Goal: Transaction & Acquisition: Purchase product/service

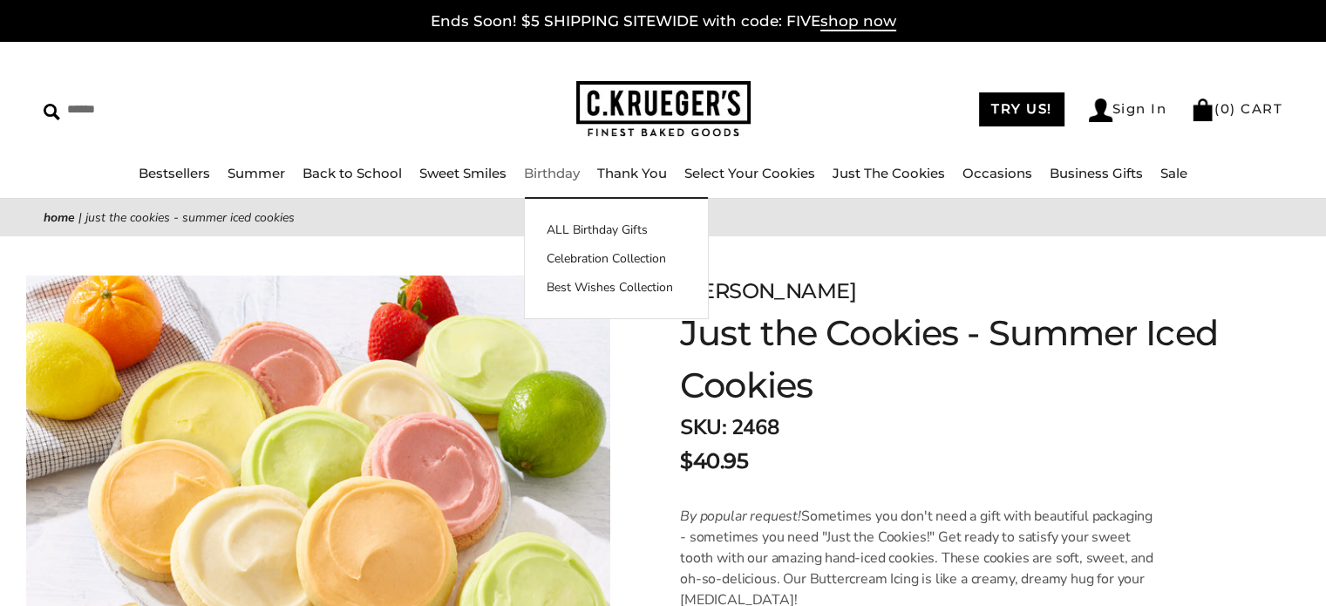
click at [547, 167] on link "Birthday" at bounding box center [552, 173] width 56 height 17
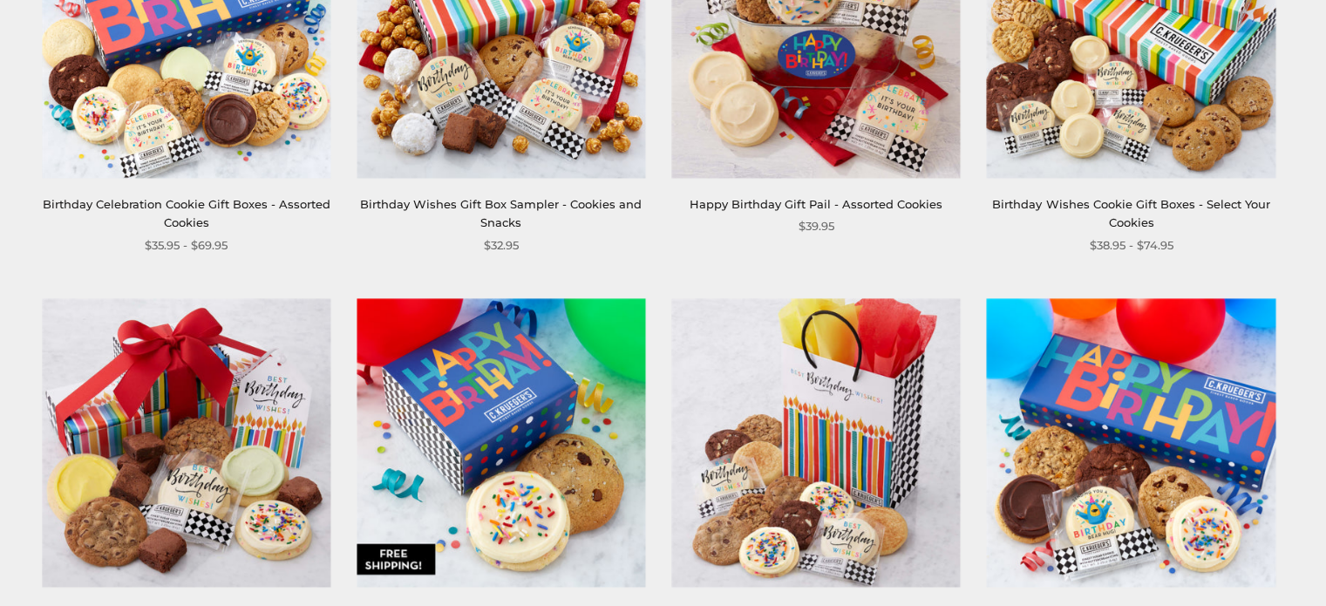
scroll to position [610, 0]
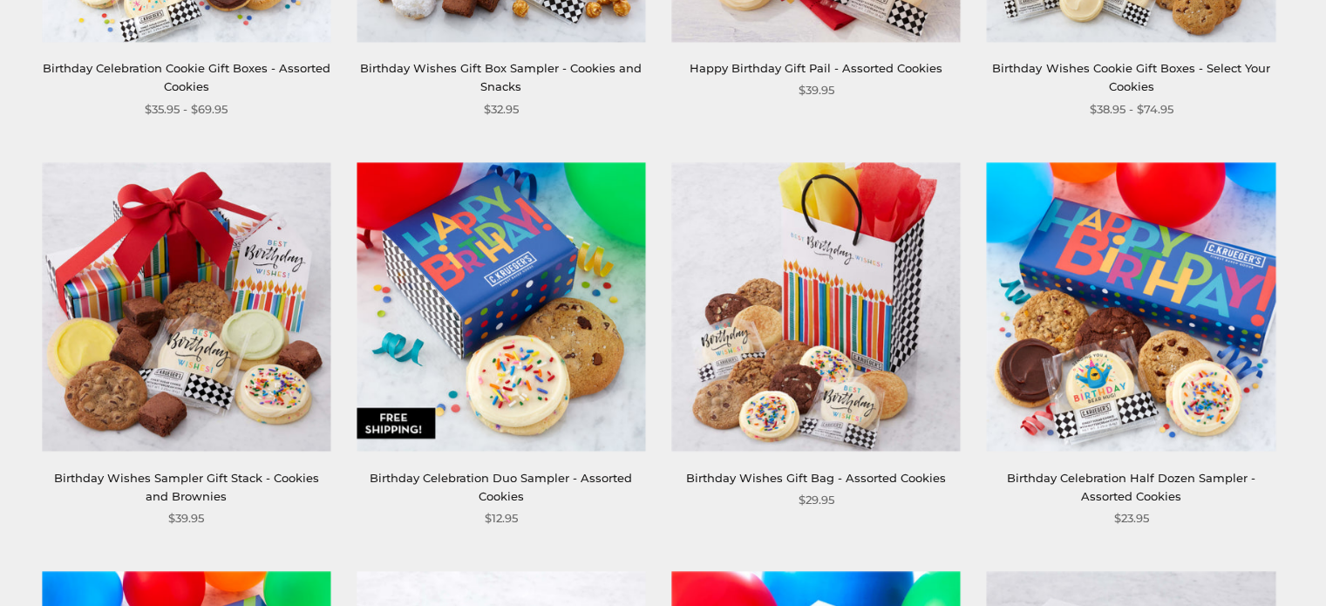
click at [1125, 473] on link "Birthday Celebration Half Dozen Sampler - Assorted Cookies" at bounding box center [1131, 487] width 249 height 32
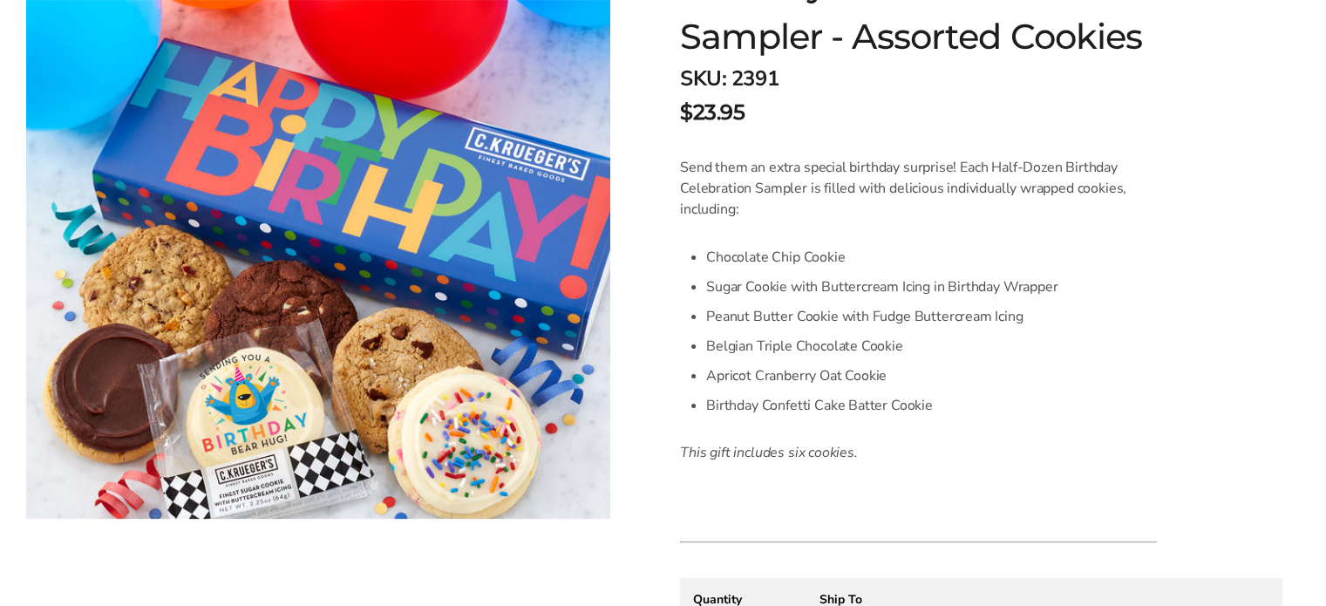
scroll to position [523, 0]
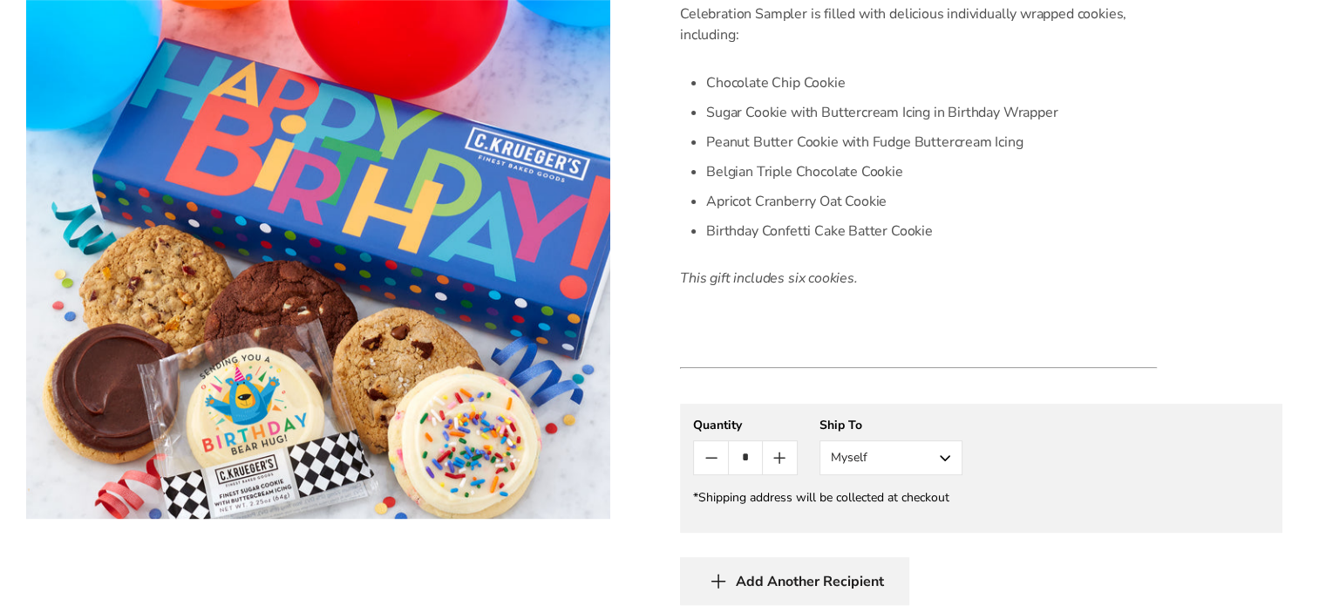
click at [949, 454] on button "Myself" at bounding box center [891, 457] width 143 height 35
click at [901, 521] on button "Other Recipient" at bounding box center [891, 522] width 141 height 31
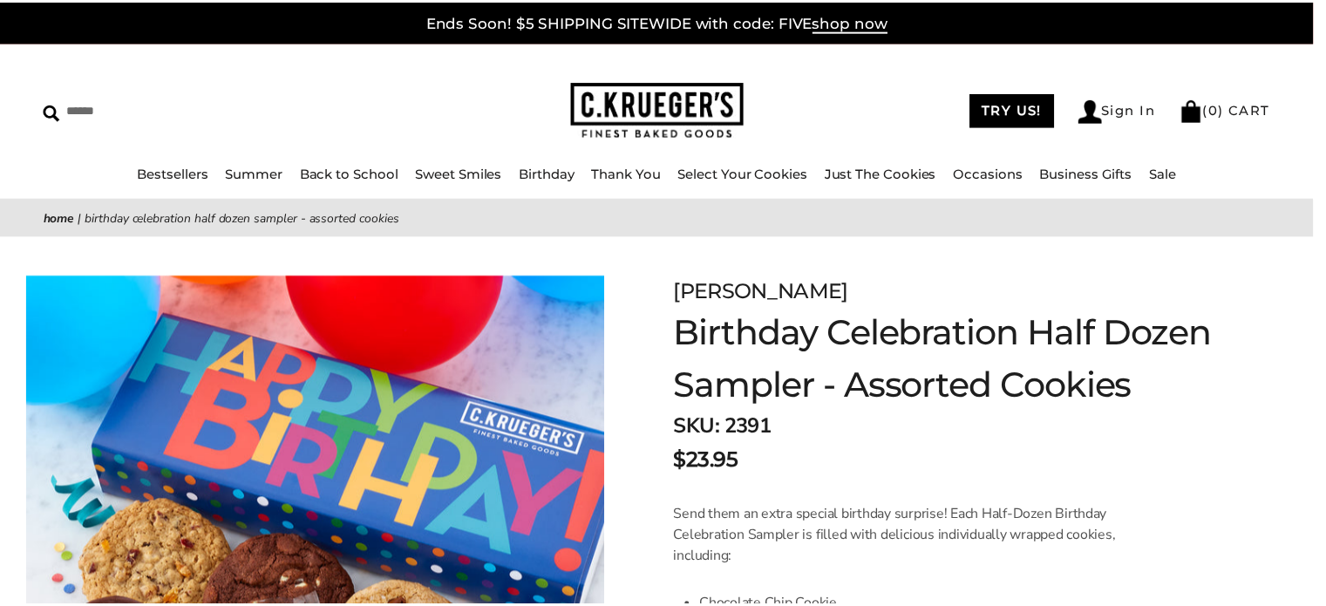
scroll to position [698, 0]
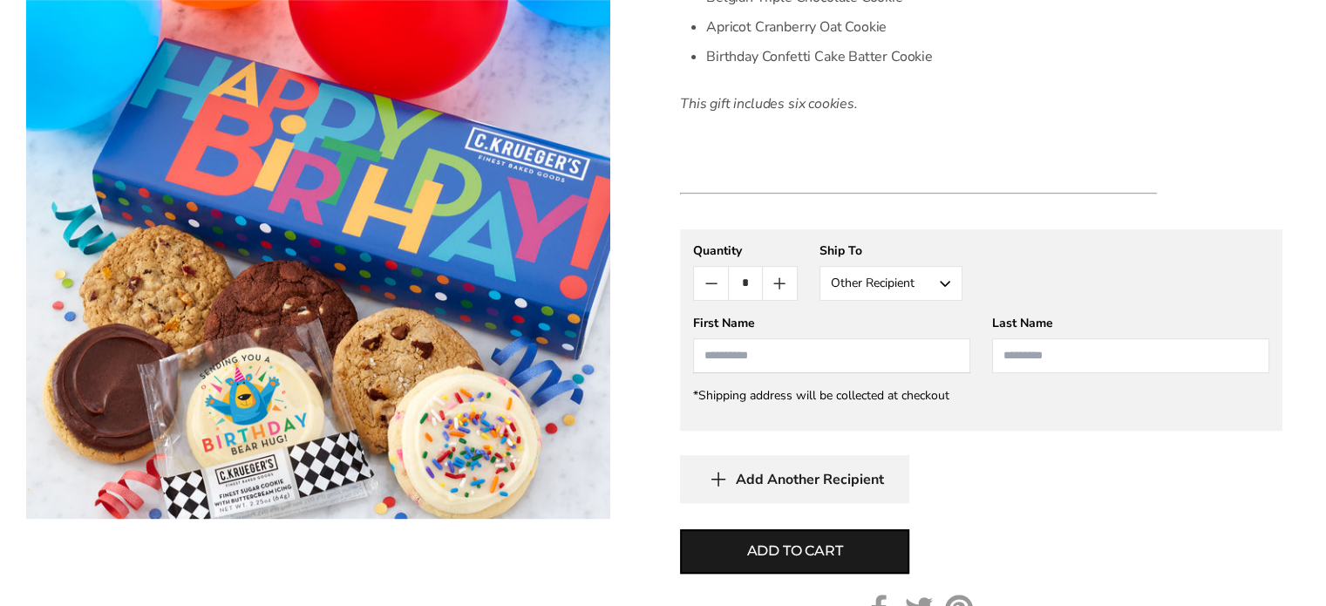
click at [753, 365] on input "First Name" at bounding box center [831, 355] width 277 height 35
type input "*********"
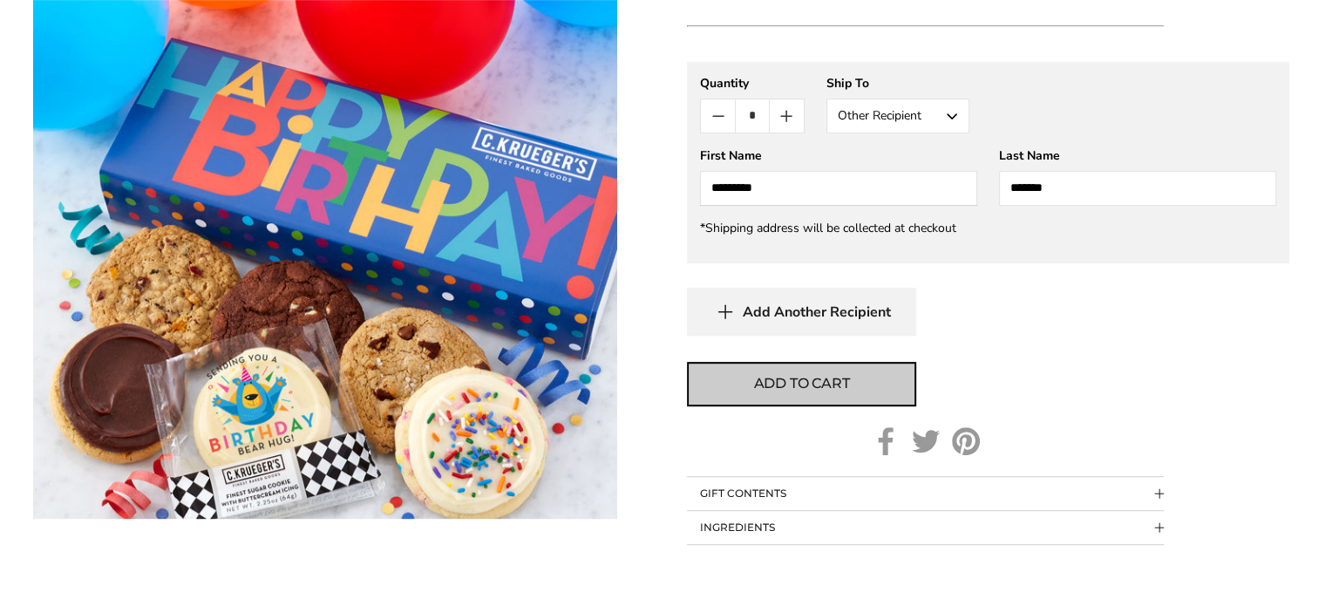
scroll to position [872, 0]
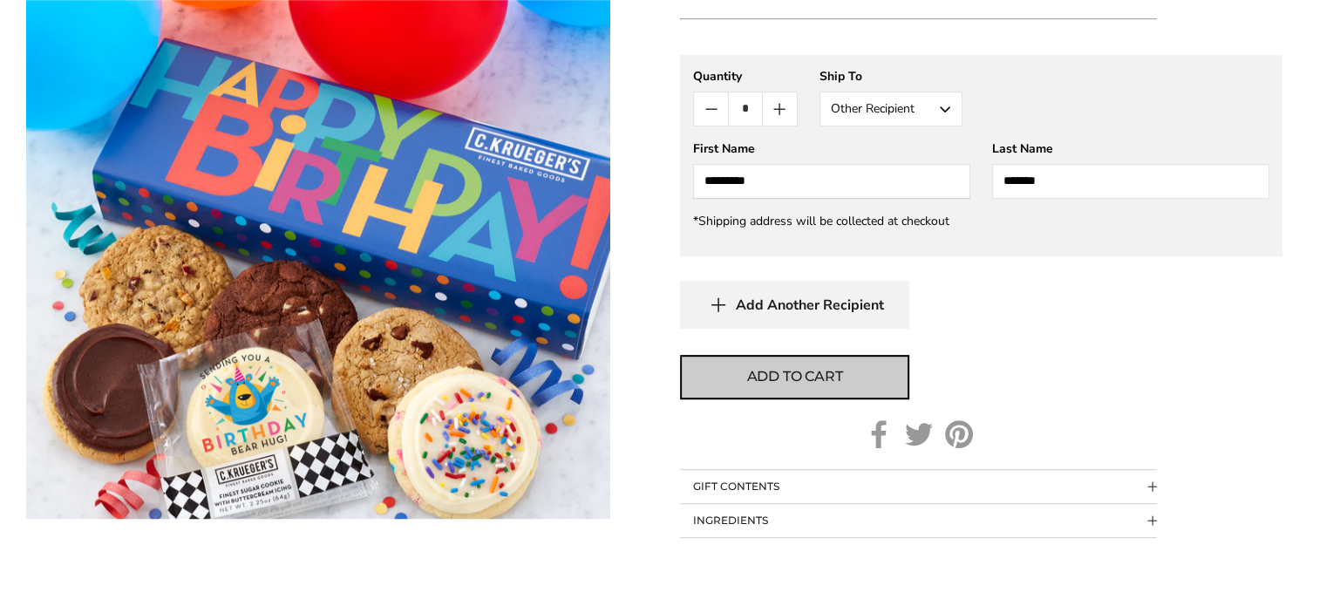
type input "*******"
click at [828, 380] on span "Add to cart" at bounding box center [795, 376] width 96 height 21
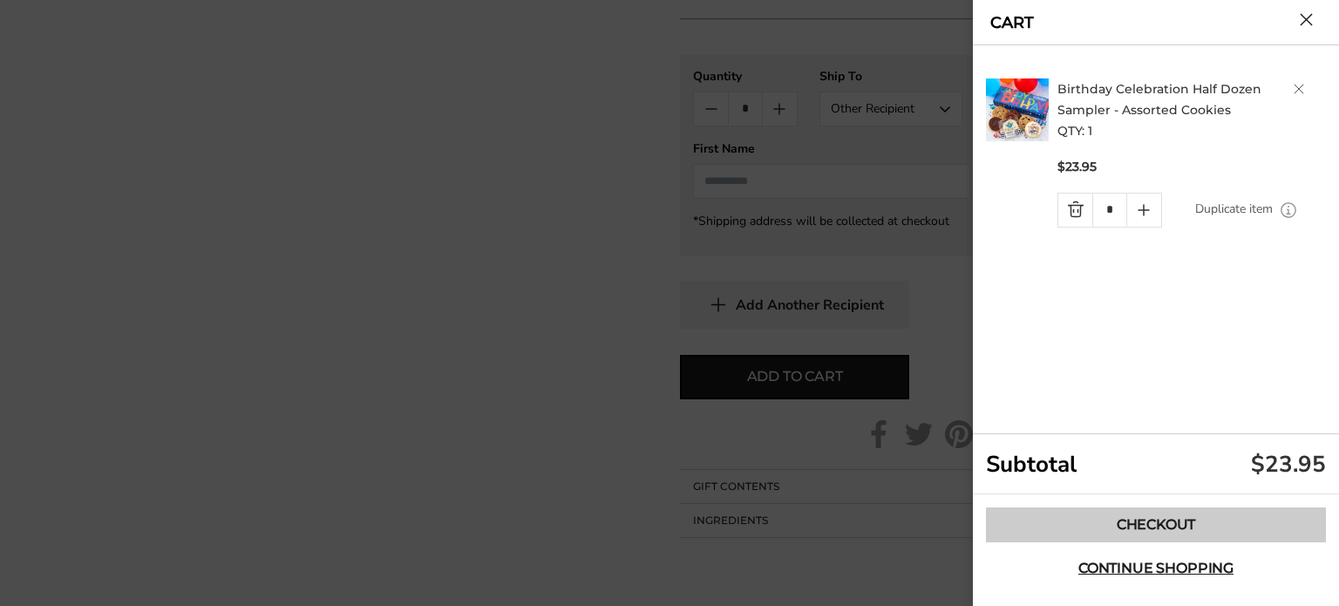
click at [1148, 524] on link "Checkout" at bounding box center [1156, 525] width 340 height 35
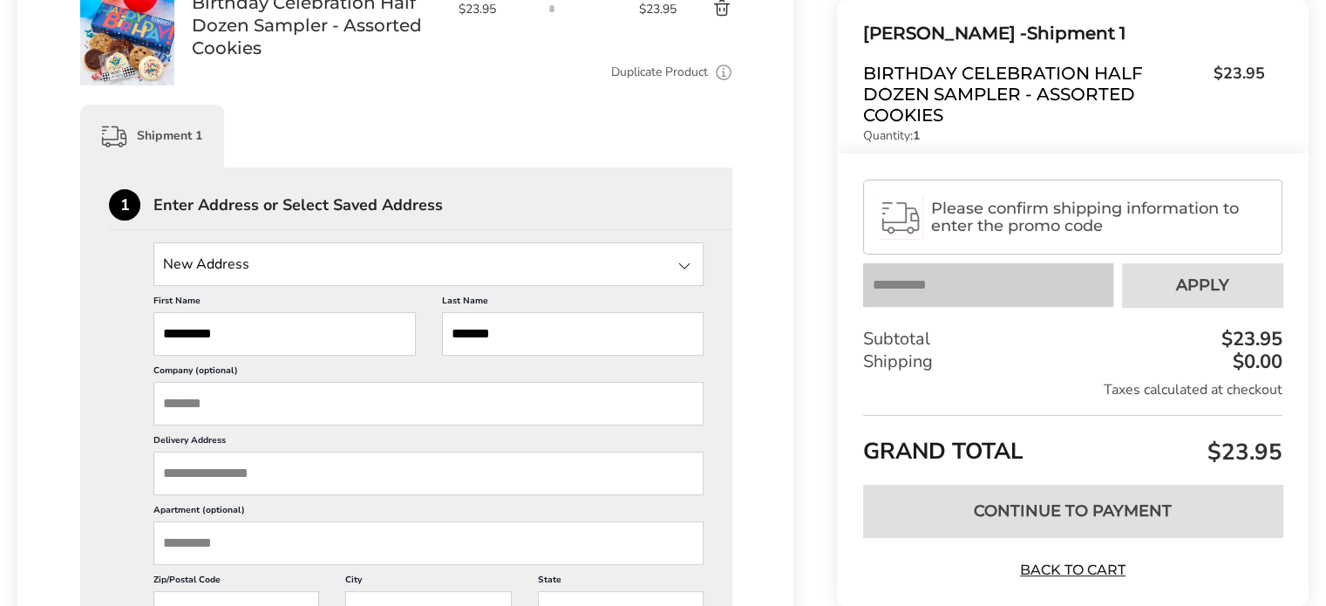
scroll to position [349, 0]
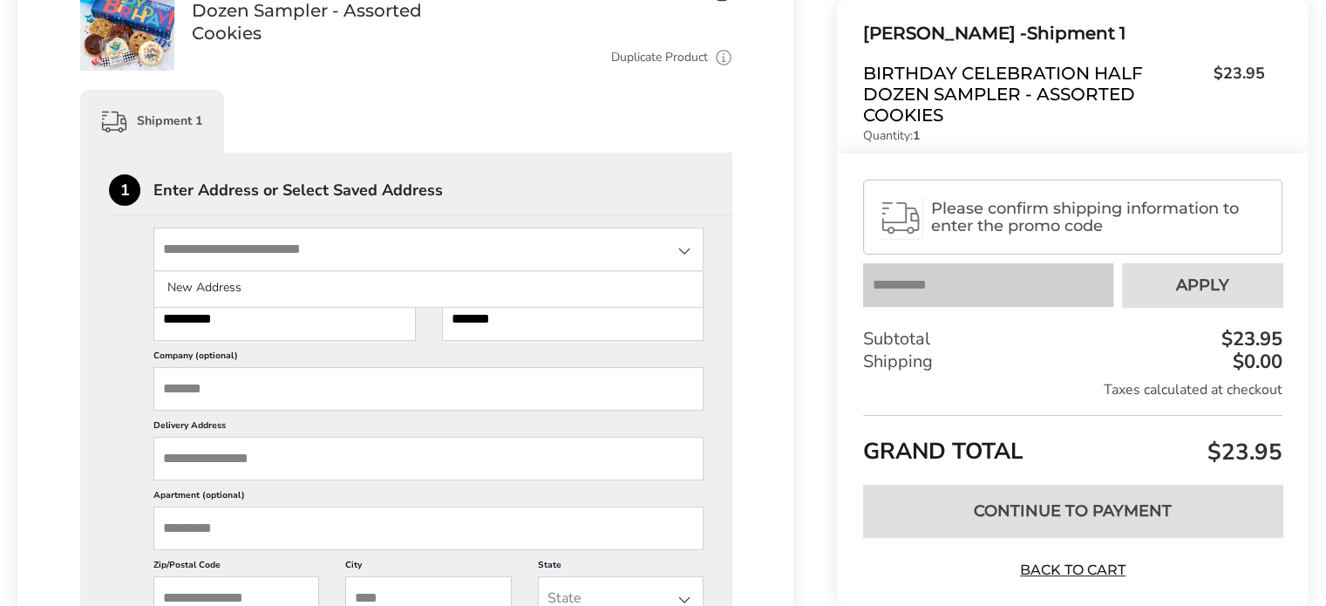
click at [174, 252] on input "State" at bounding box center [428, 250] width 550 height 44
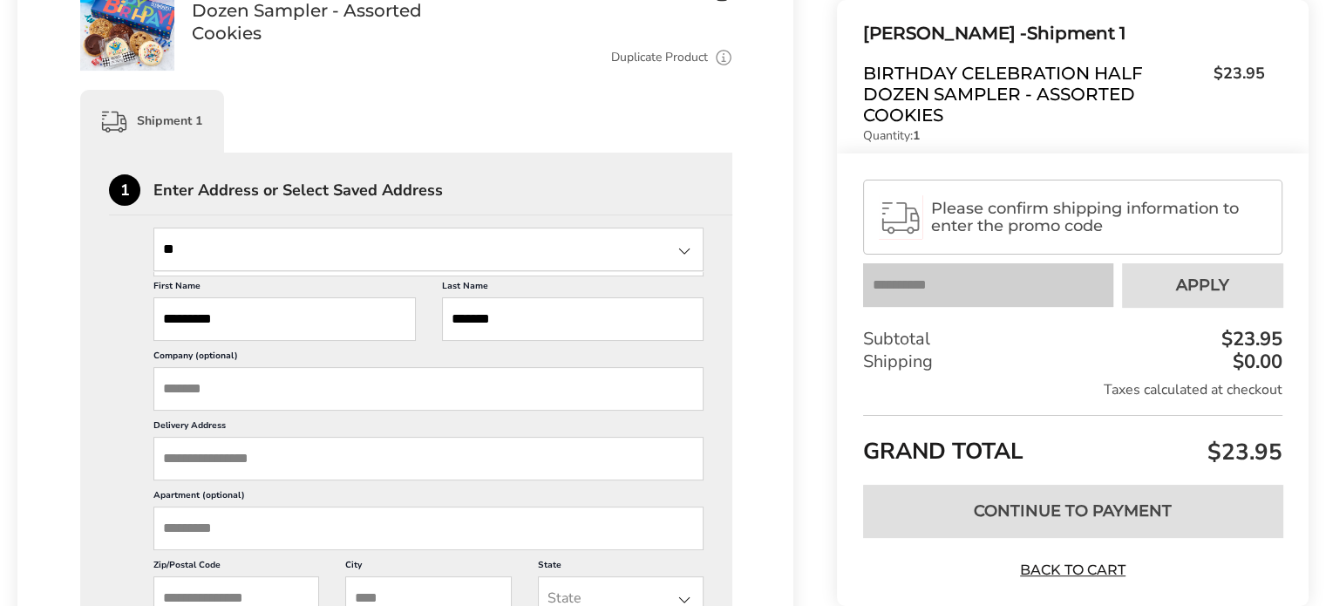
type input "*"
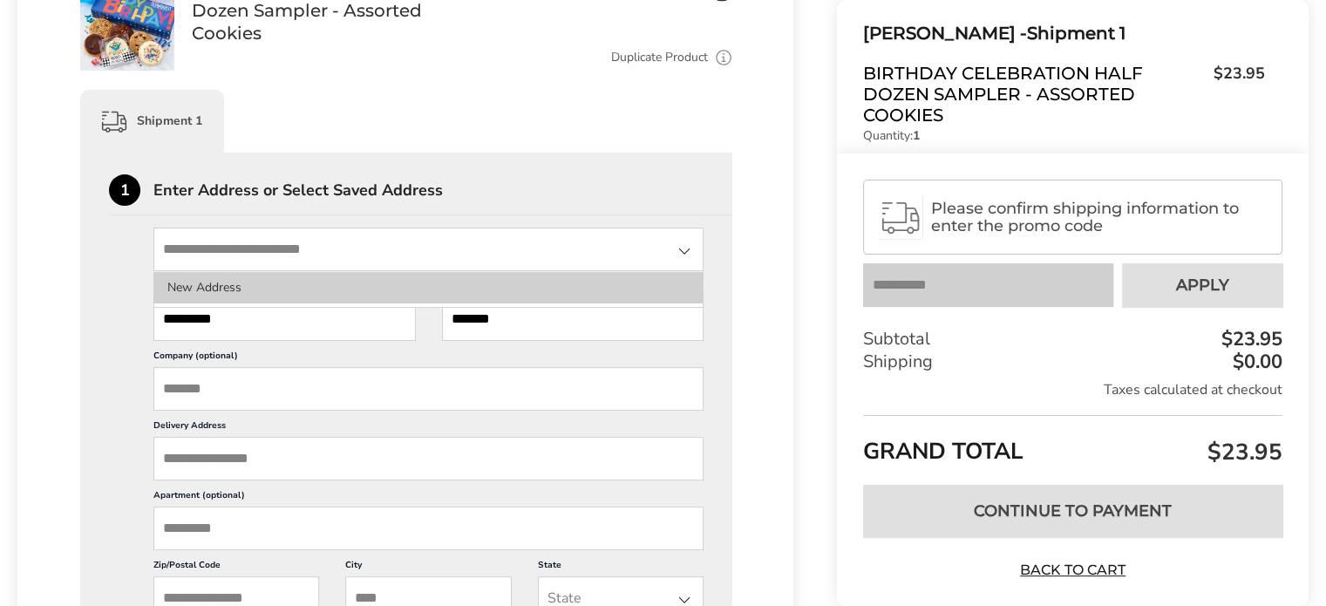
click at [221, 283] on li "New Address" at bounding box center [428, 287] width 549 height 31
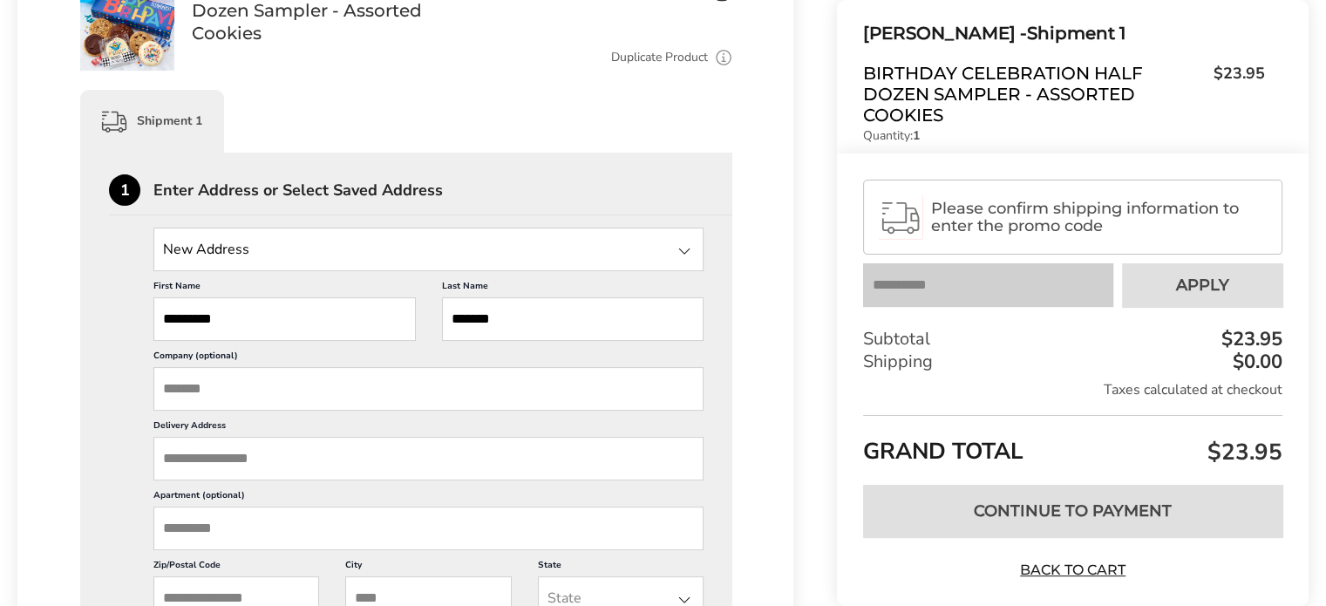
click at [183, 395] on input "Company (optional)" at bounding box center [428, 389] width 550 height 44
click at [181, 451] on input "Delivery Address" at bounding box center [428, 459] width 550 height 44
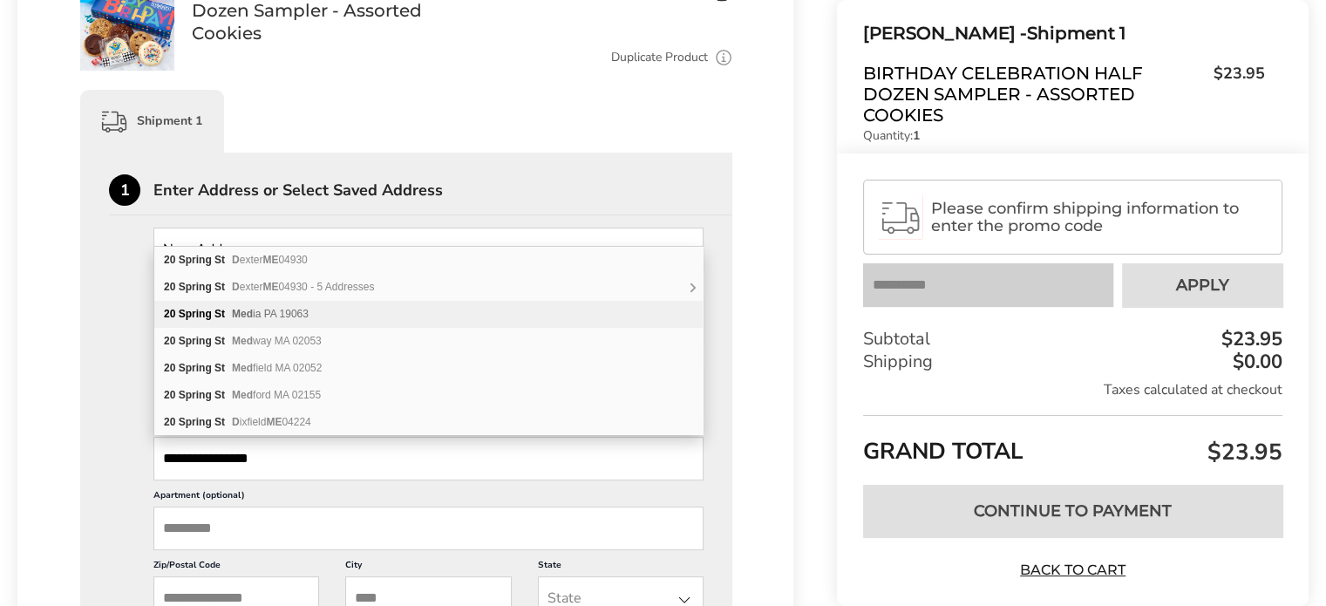
click at [270, 301] on div "[STREET_ADDRESS]" at bounding box center [428, 314] width 549 height 27
type input "**********"
type input "*****"
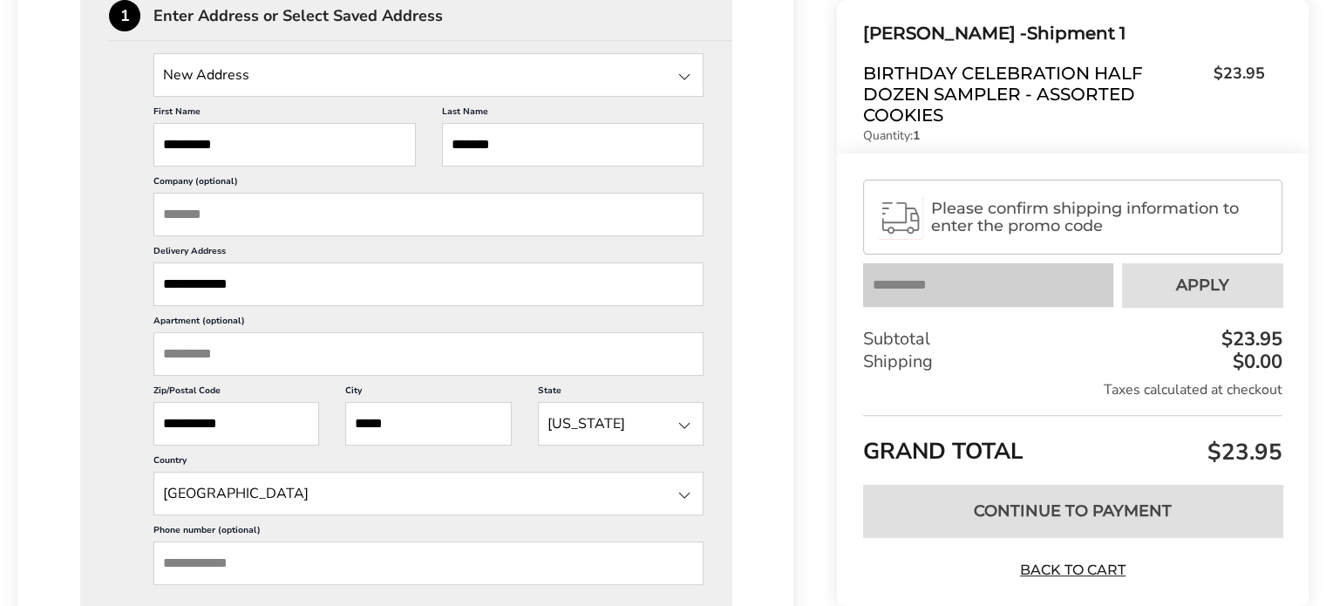
scroll to position [610, 0]
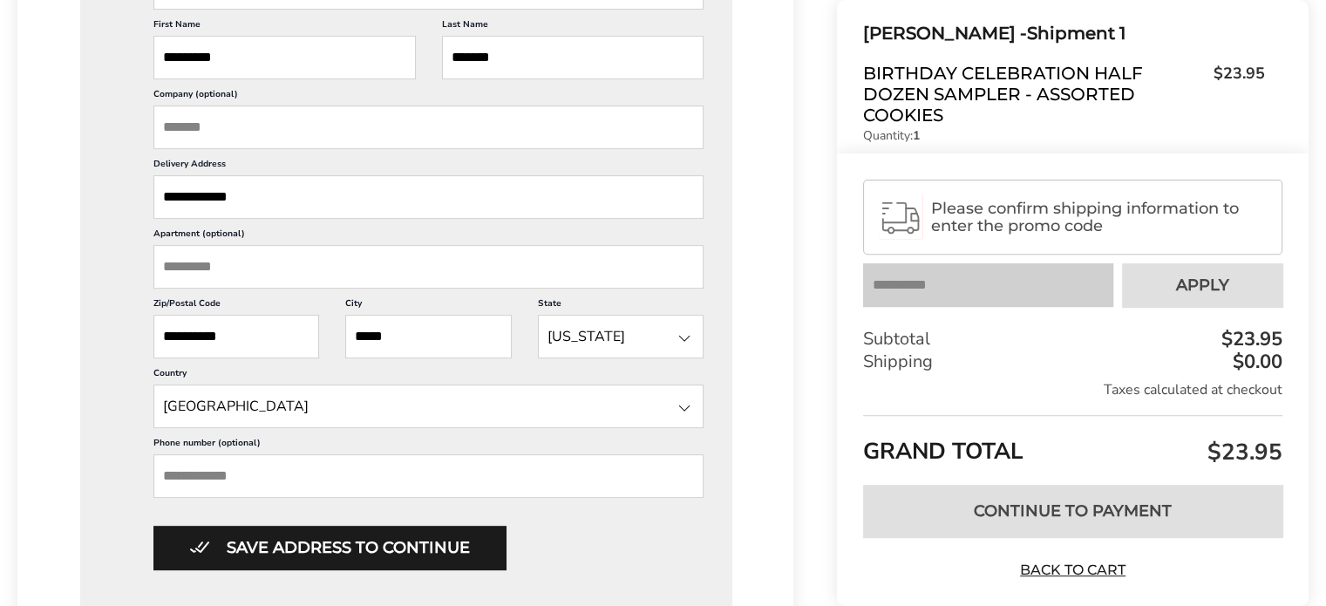
click at [208, 476] on input "Phone number (optional)" at bounding box center [428, 476] width 550 height 44
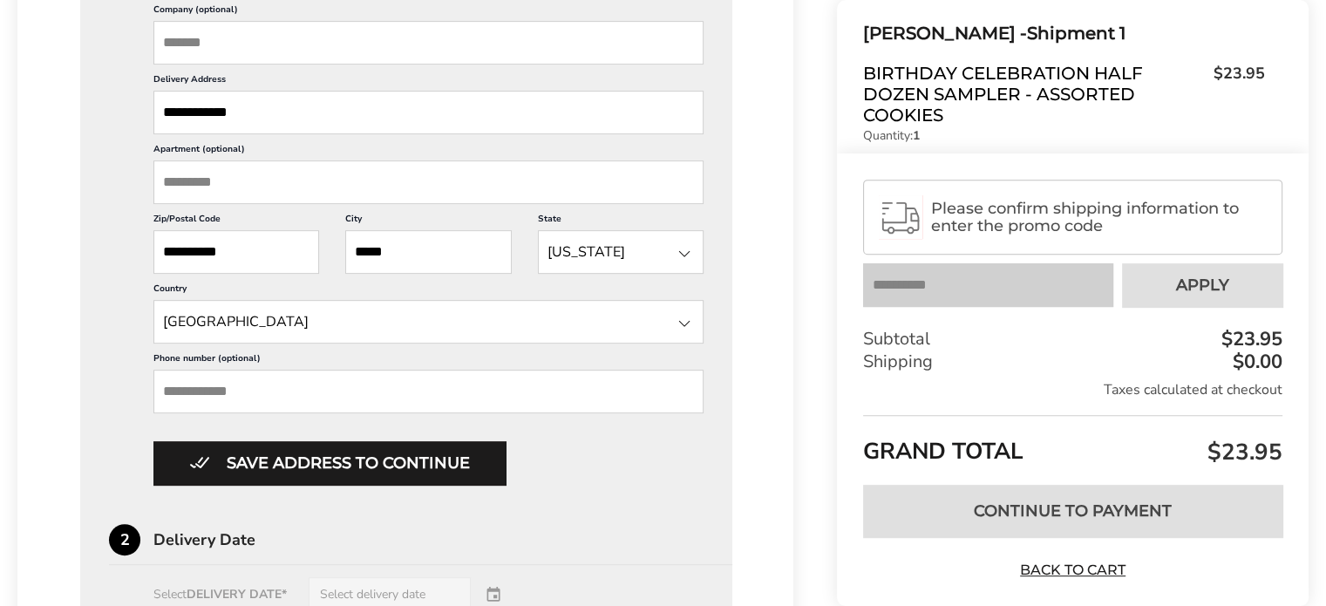
scroll to position [698, 0]
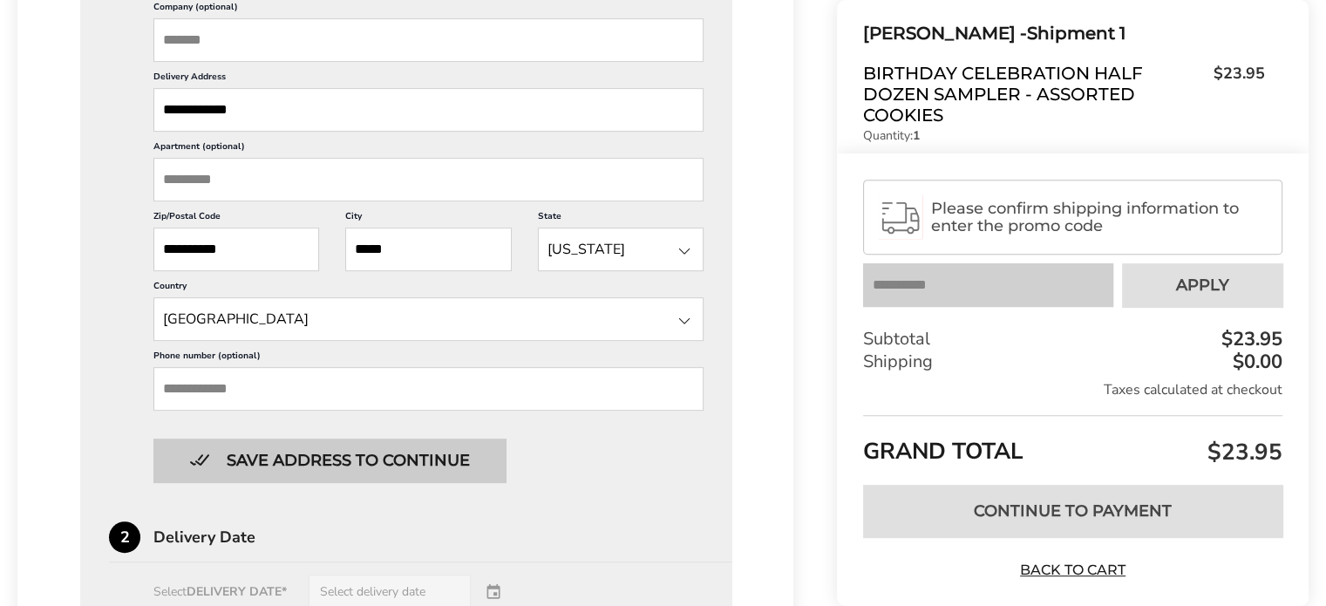
click at [407, 463] on button "Save address to continue" at bounding box center [329, 461] width 352 height 44
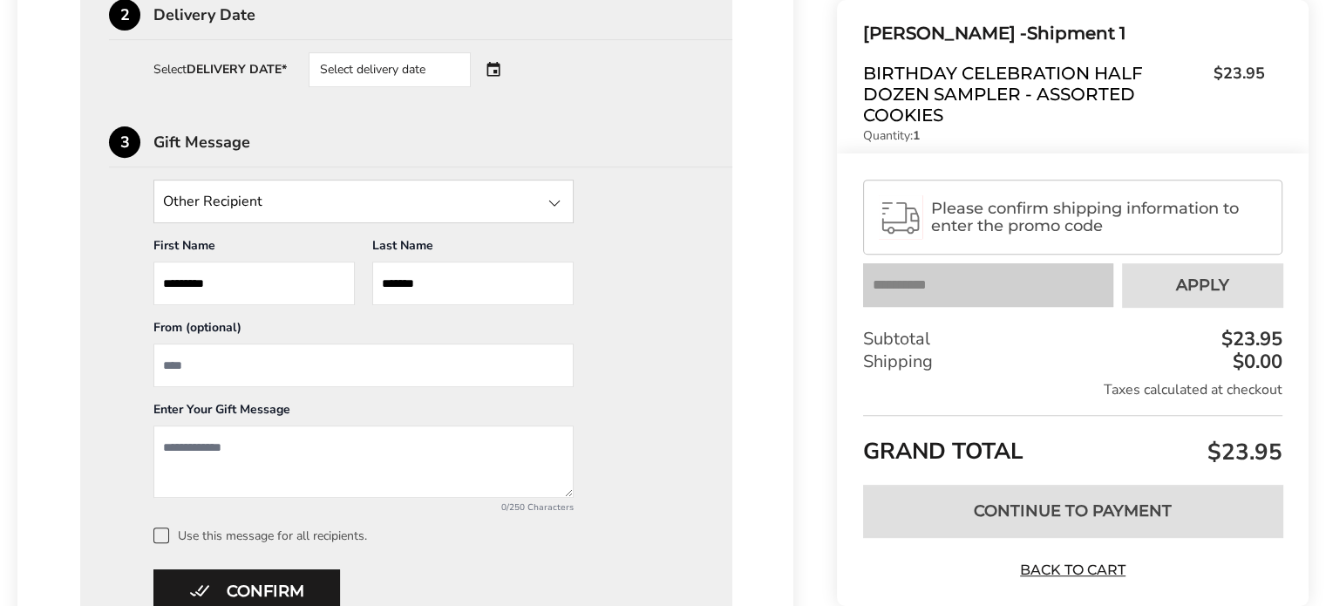
click at [499, 72] on div "Select delivery date" at bounding box center [414, 69] width 211 height 35
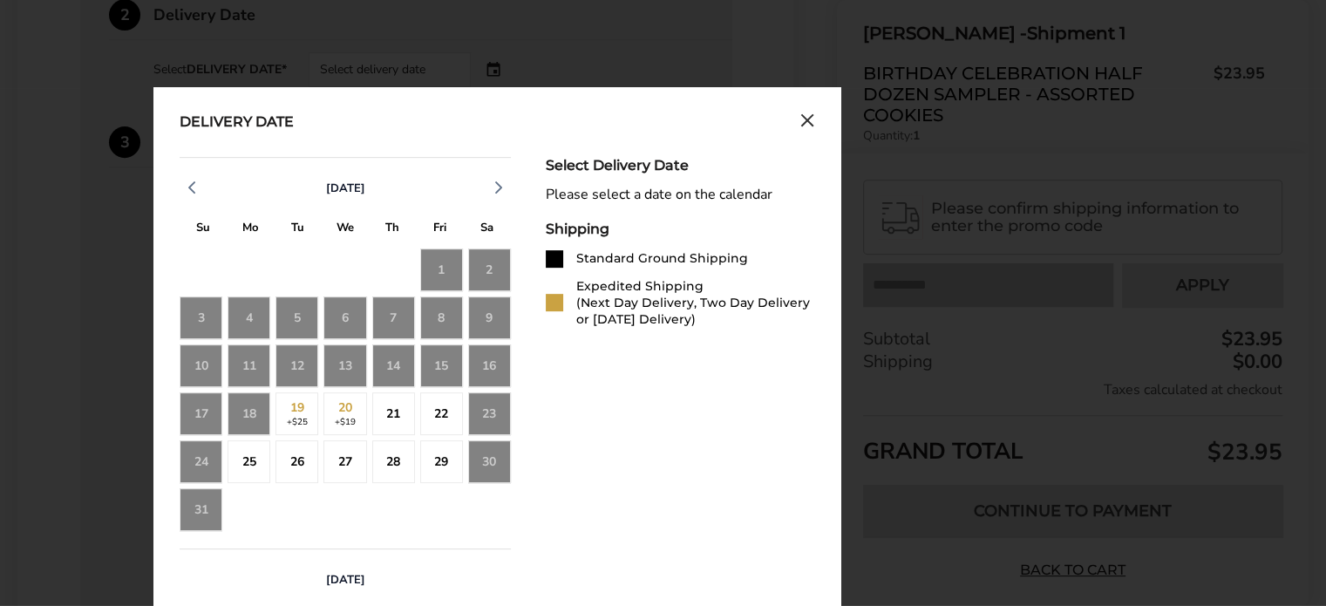
click at [244, 411] on div "18" at bounding box center [249, 413] width 43 height 43
click at [248, 411] on div "18" at bounding box center [249, 413] width 43 height 43
click at [809, 121] on icon "Close calendar" at bounding box center [807, 120] width 10 height 10
